Goal: Register for event/course

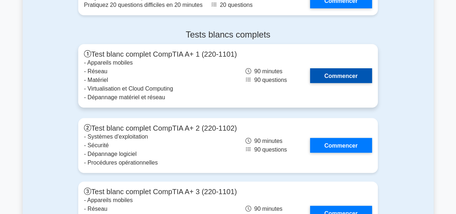
scroll to position [1601, 0]
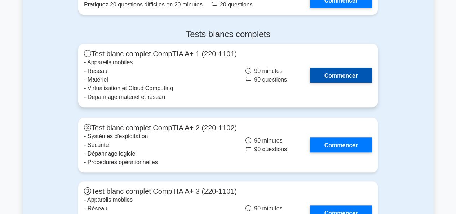
click at [323, 72] on link "Commencer" at bounding box center [341, 75] width 62 height 15
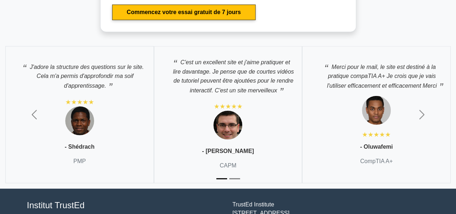
scroll to position [2245, 0]
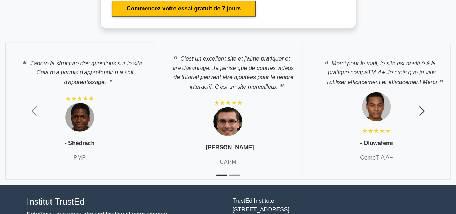
click at [425, 105] on span "button" at bounding box center [422, 111] width 12 height 12
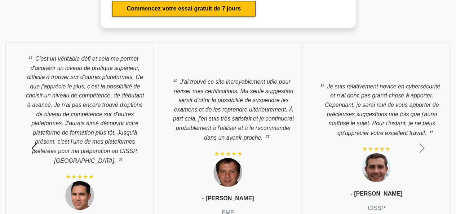
click at [31, 142] on span "button" at bounding box center [34, 148] width 12 height 12
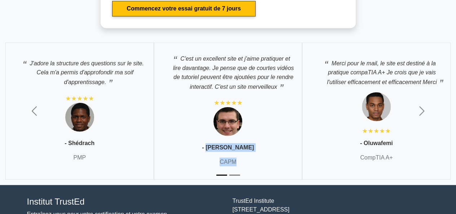
drag, startPoint x: 218, startPoint y: 145, endPoint x: 250, endPoint y: 162, distance: 36.5
click at [250, 162] on div "C'est un excellent site et j'aime pratiquer et lire davantage. Je pense que de …" at bounding box center [228, 111] width 149 height 137
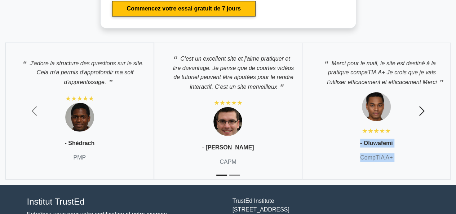
drag, startPoint x: 357, startPoint y: 140, endPoint x: 404, endPoint y: 155, distance: 49.6
click at [404, 155] on div "J'adore la structure des questions sur le site. Cela m'a permis d'approfondir m…" at bounding box center [228, 111] width 456 height 148
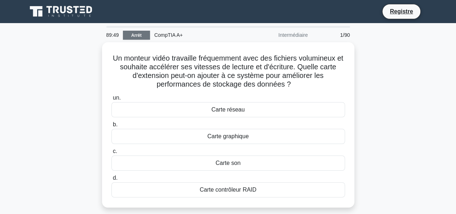
click at [138, 36] on font "Arrêt" at bounding box center [136, 35] width 10 height 5
